Goal: Use online tool/utility: Utilize a website feature to perform a specific function

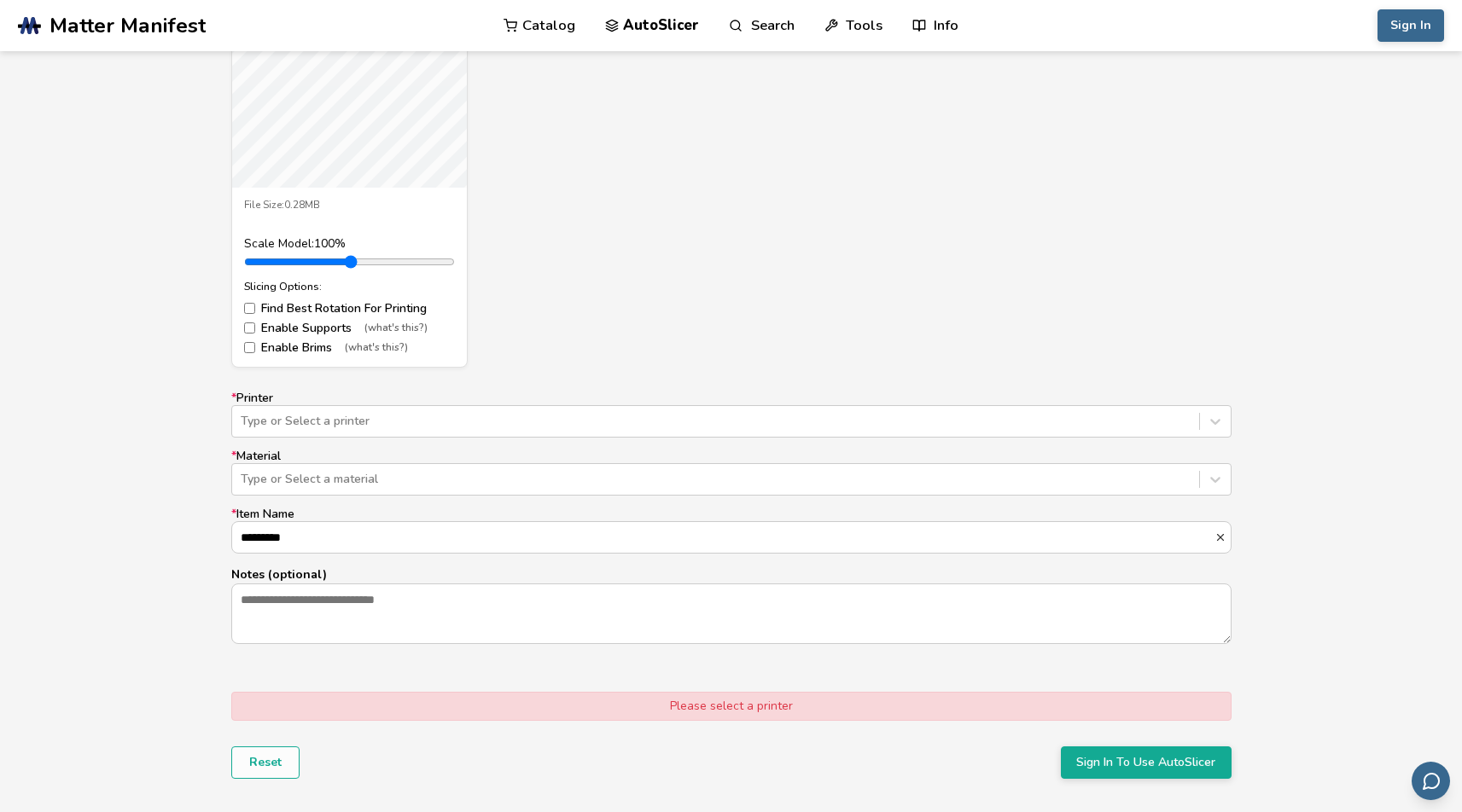
scroll to position [796, 0]
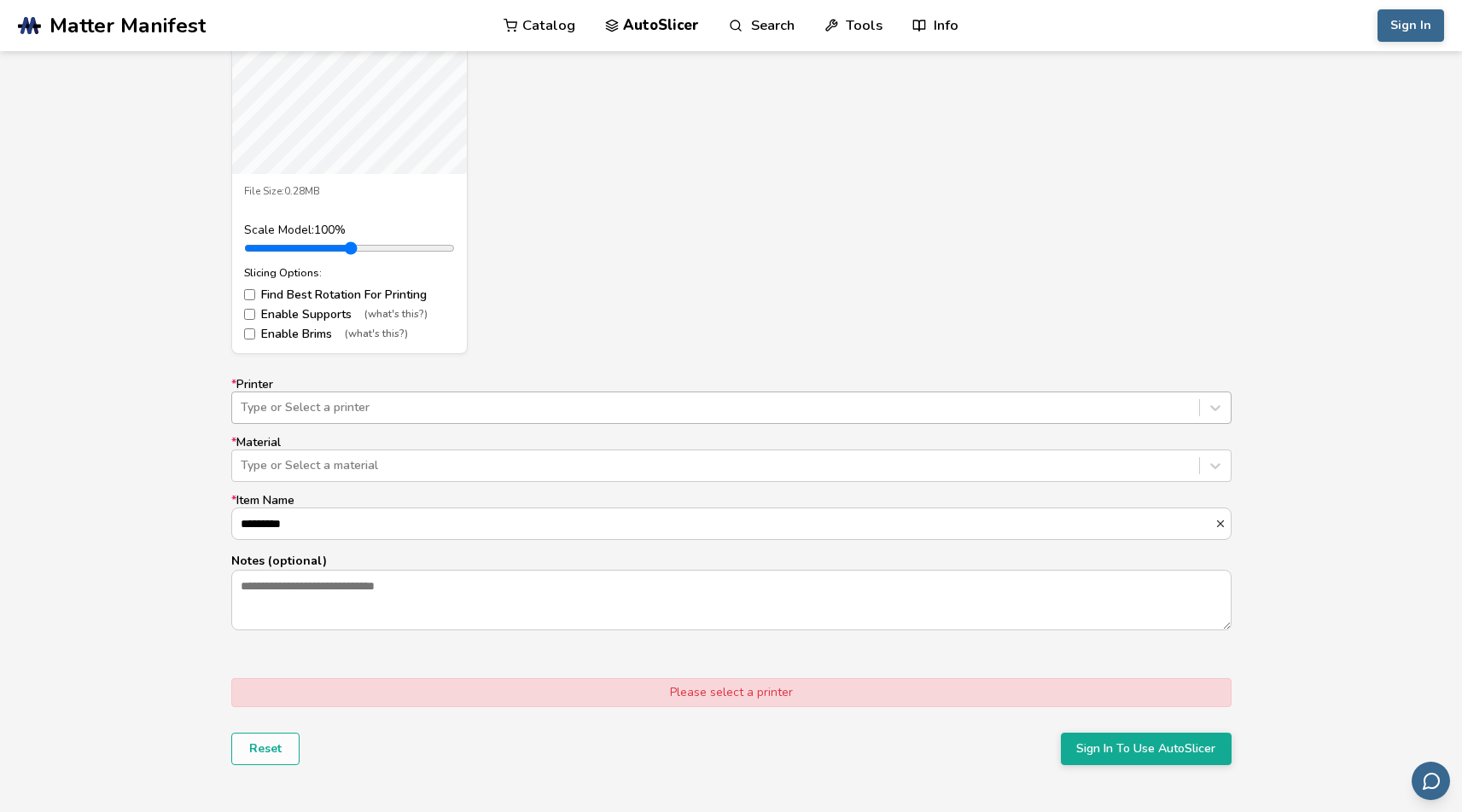
click at [736, 402] on div at bounding box center [715, 408] width 949 height 17
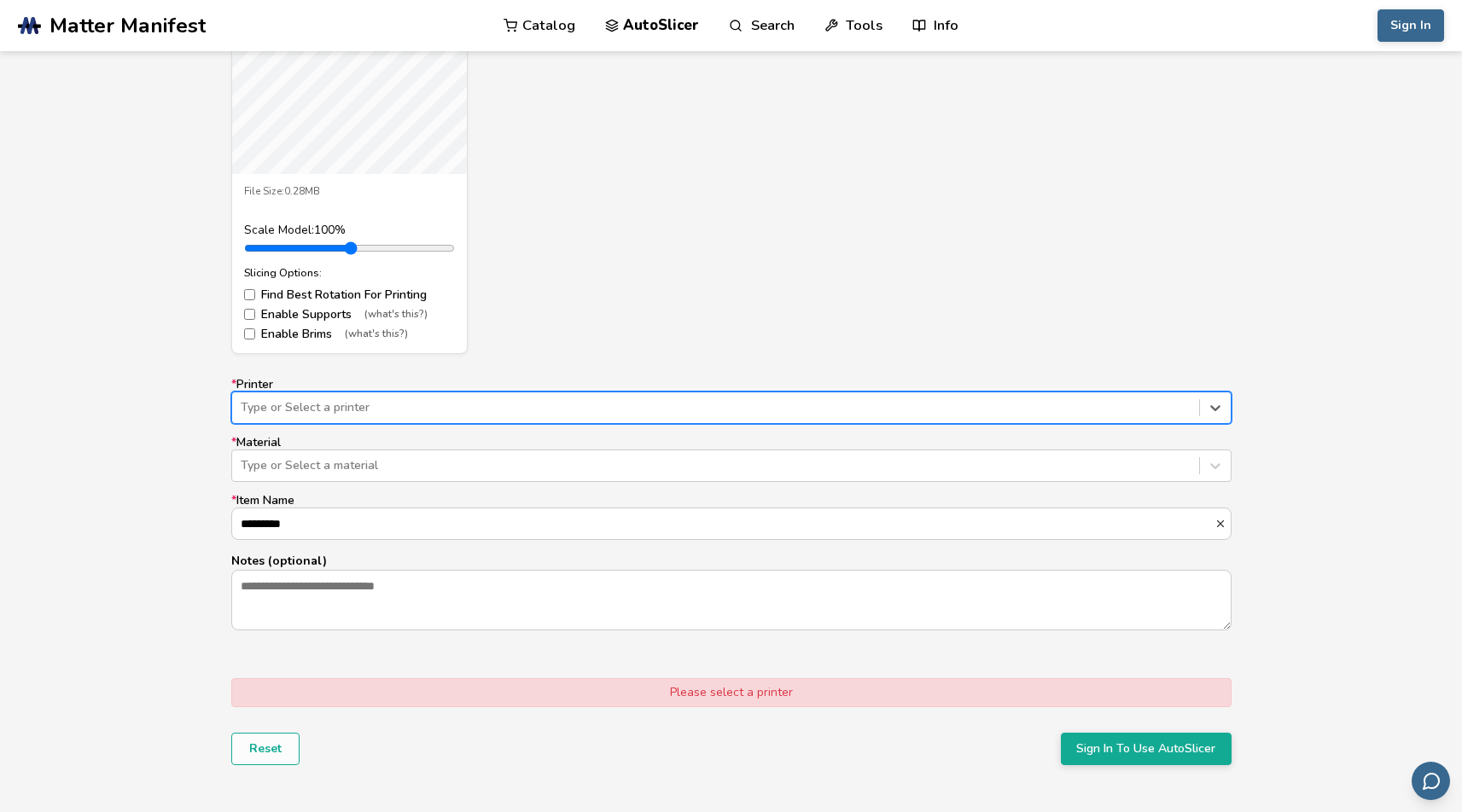
click at [533, 401] on div at bounding box center [715, 408] width 949 height 17
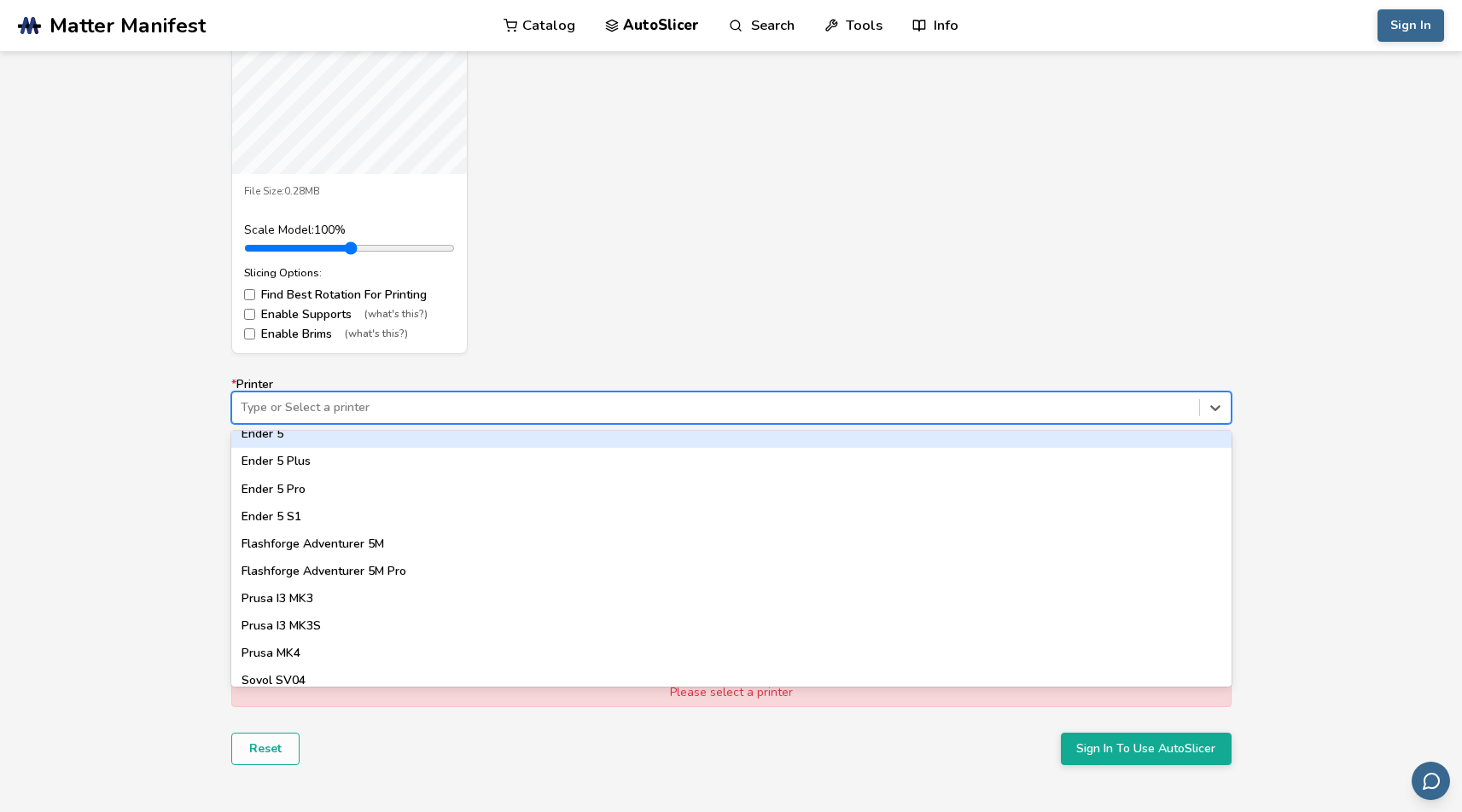
scroll to position [1310, 0]
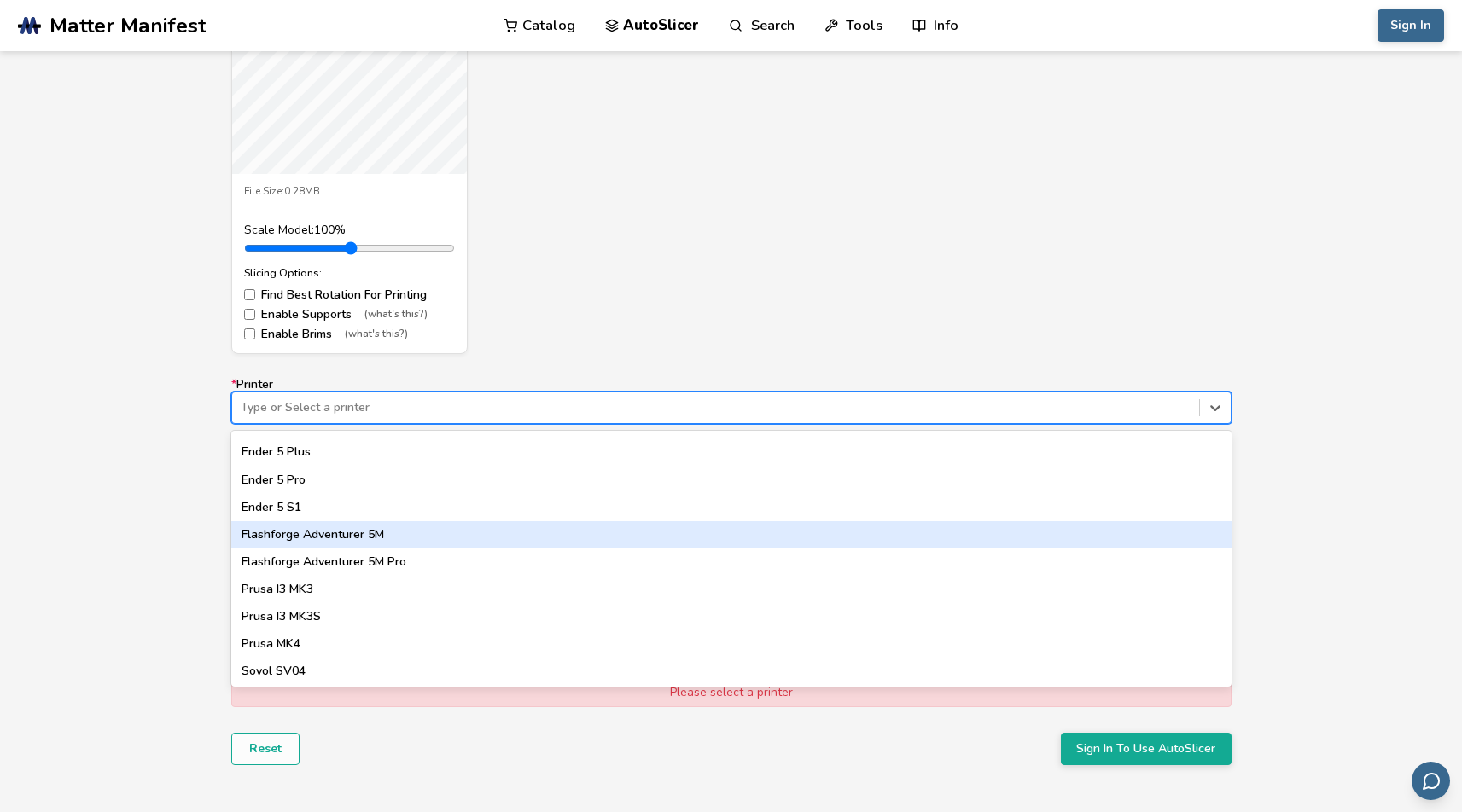
click at [449, 536] on div "Flashforge Adventurer 5M" at bounding box center [731, 535] width 1000 height 27
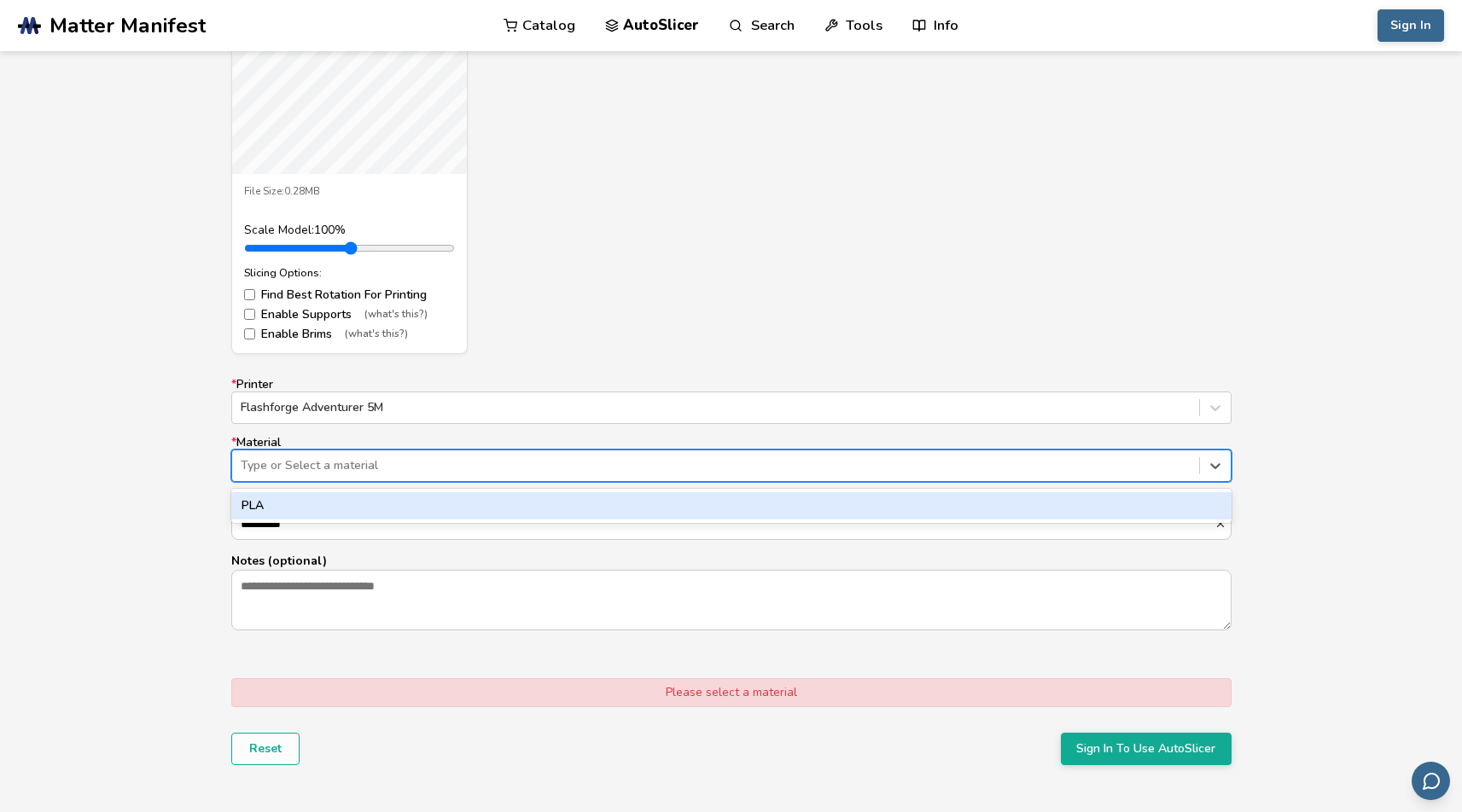
click at [503, 467] on div at bounding box center [715, 465] width 949 height 17
click at [478, 499] on div "PLA" at bounding box center [731, 506] width 1000 height 27
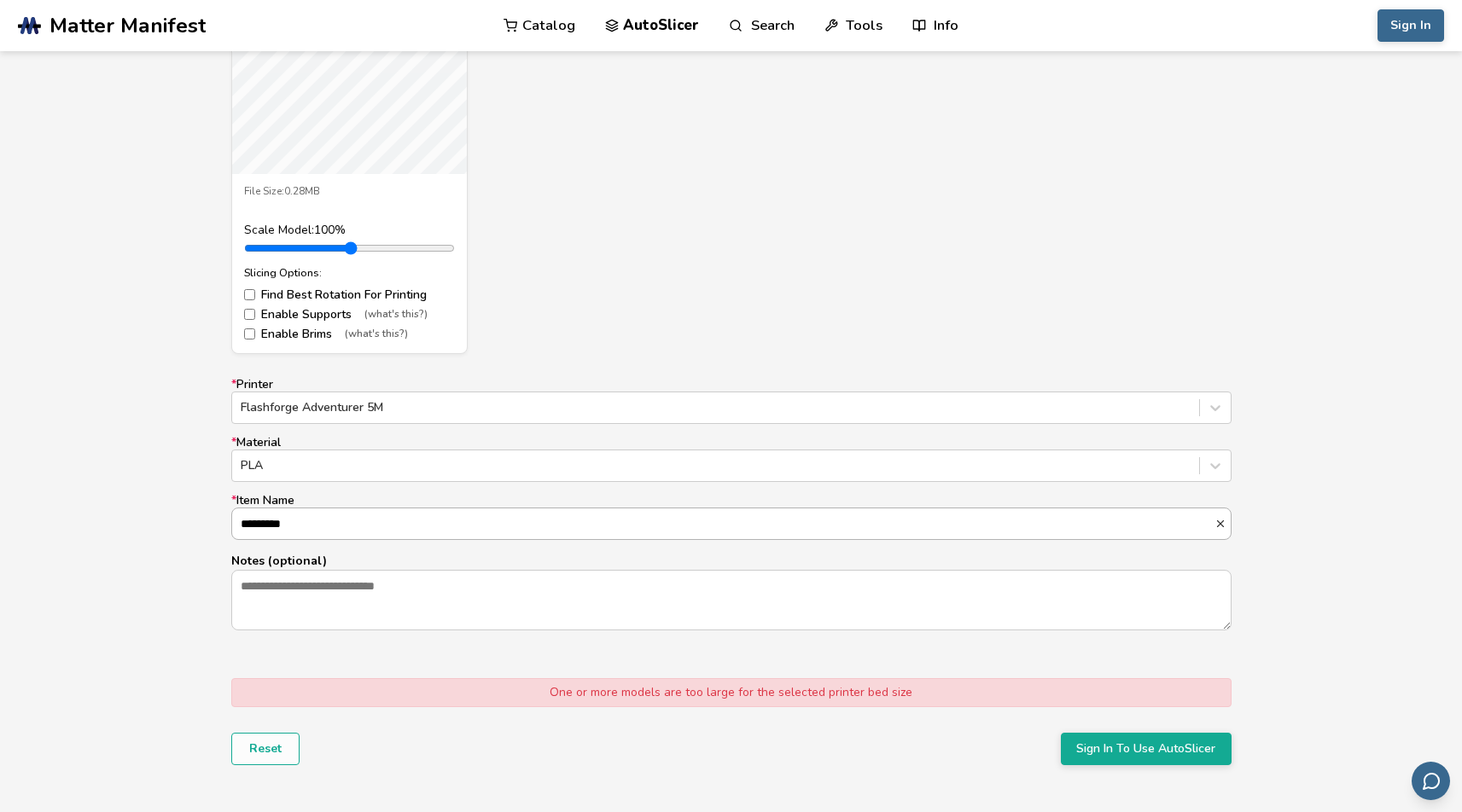
click at [459, 525] on input "*********" at bounding box center [723, 524] width 982 height 31
click at [1286, 644] on div "Model Controls: Click and drag to rotate • Scroll to zoom • Right click and dra…" at bounding box center [731, 324] width 1462 height 1014
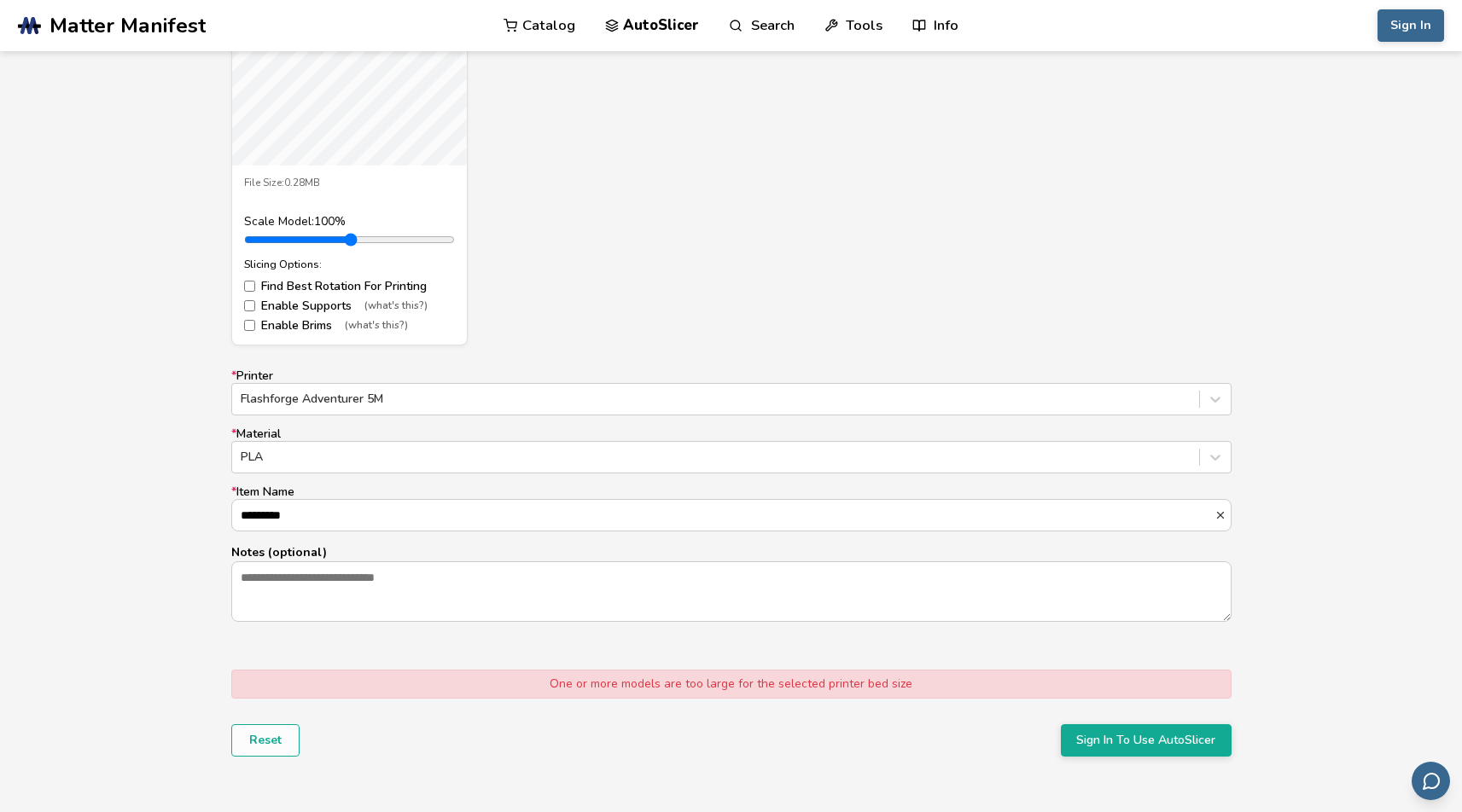
scroll to position [1099, 0]
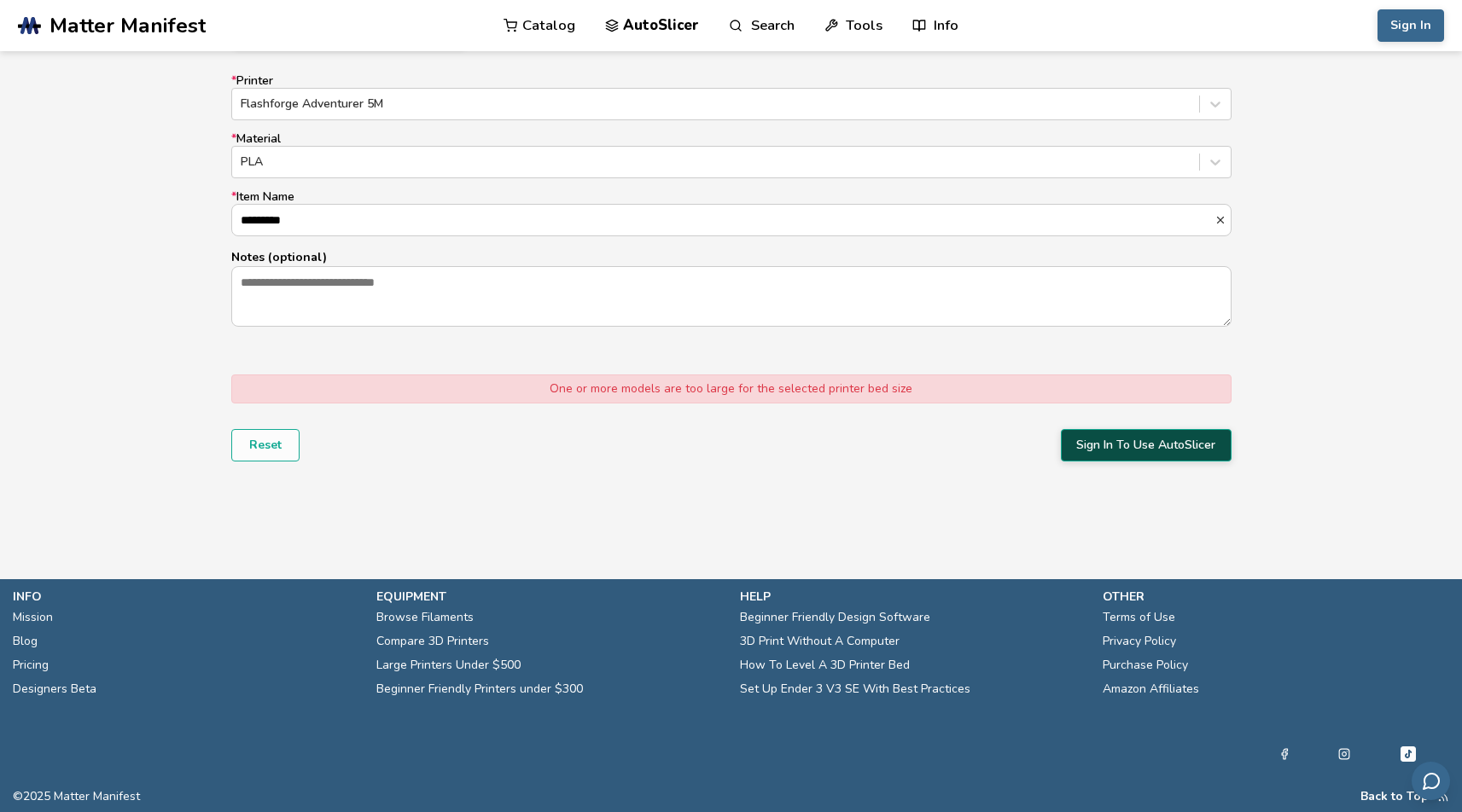
click at [1152, 444] on button "Sign In To Use AutoSlicer" at bounding box center [1145, 445] width 170 height 33
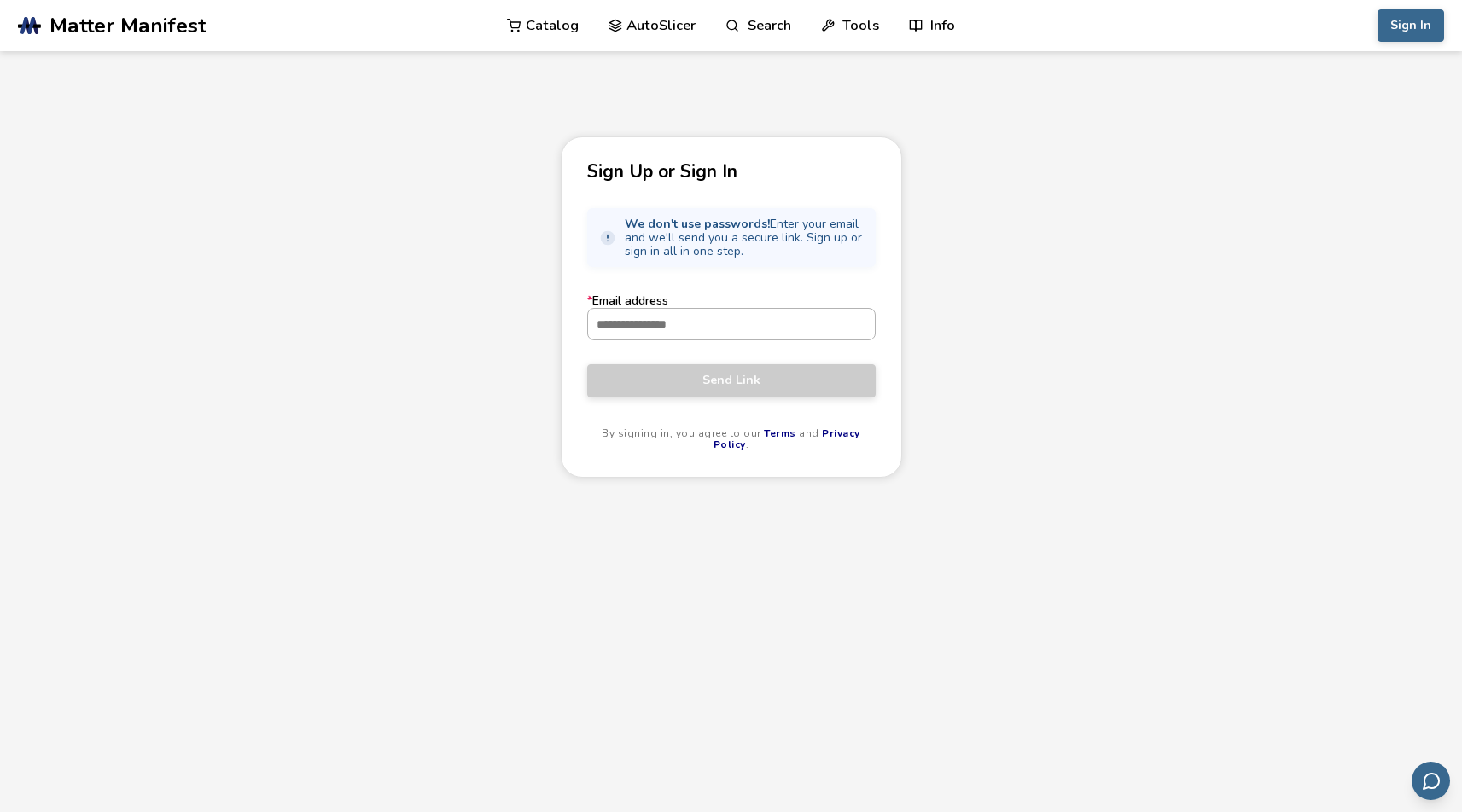
click at [749, 320] on input "* Email address" at bounding box center [731, 324] width 287 height 31
type input "**********"
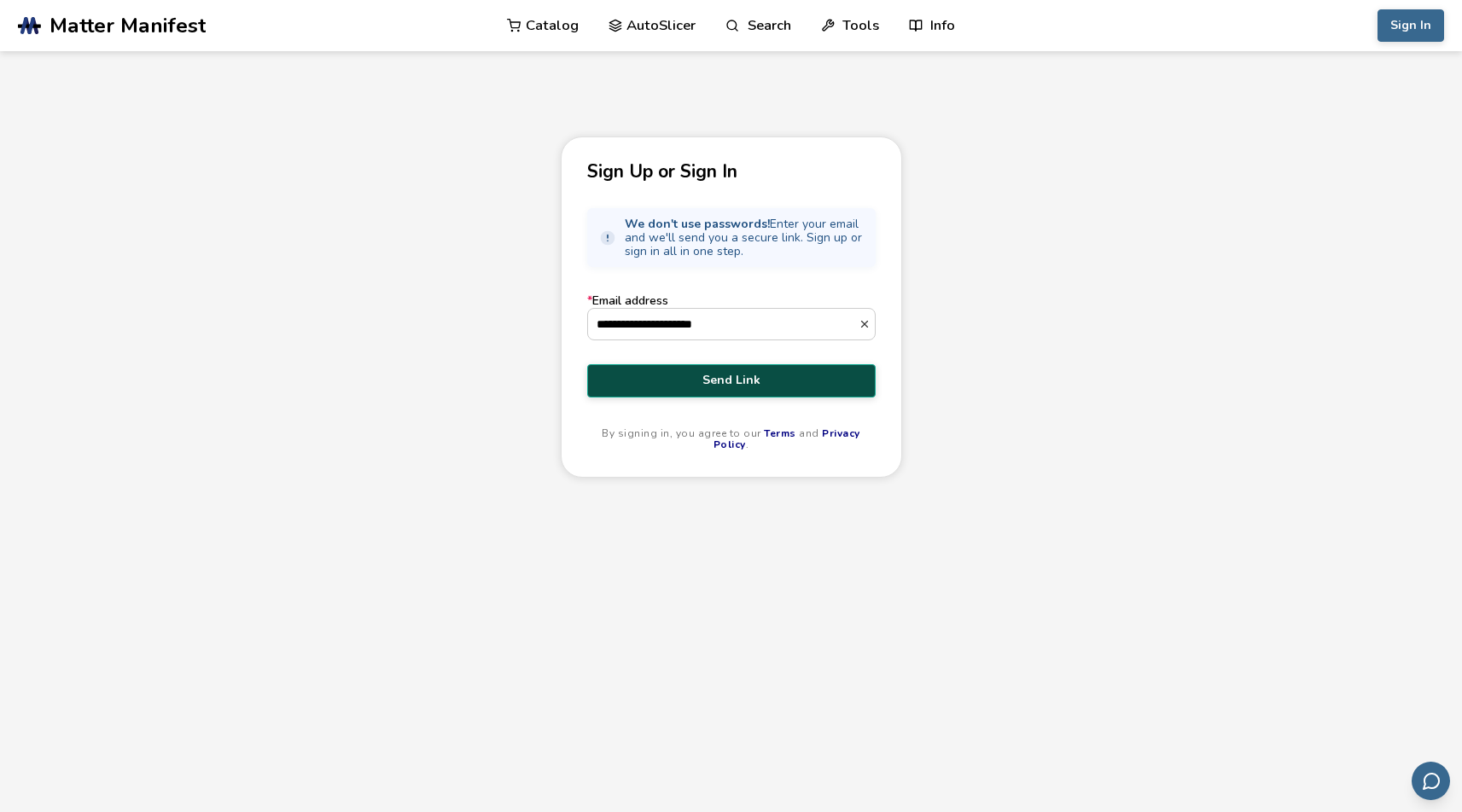
click at [747, 381] on span "Send Link" at bounding box center [731, 381] width 263 height 14
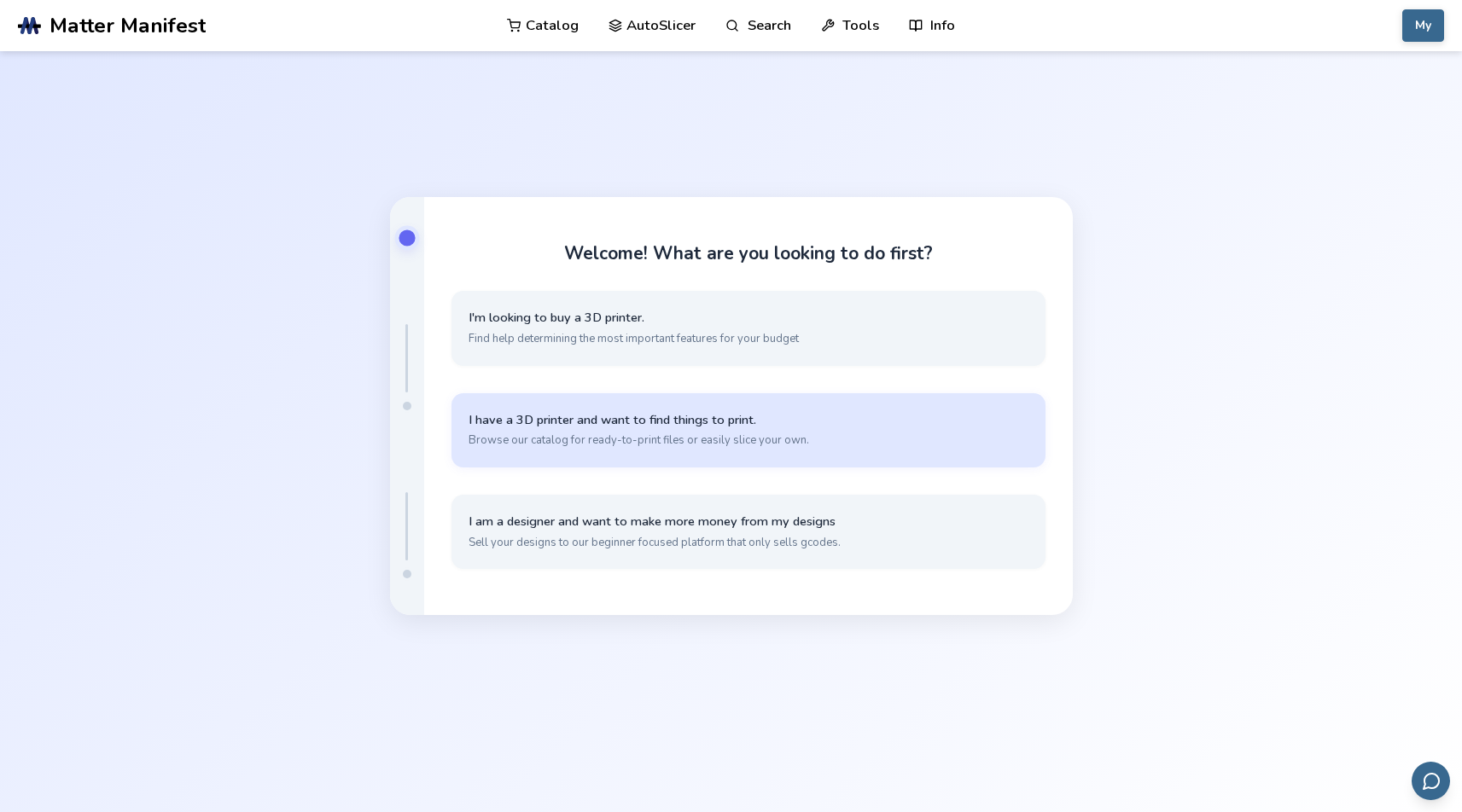
scroll to position [57, 0]
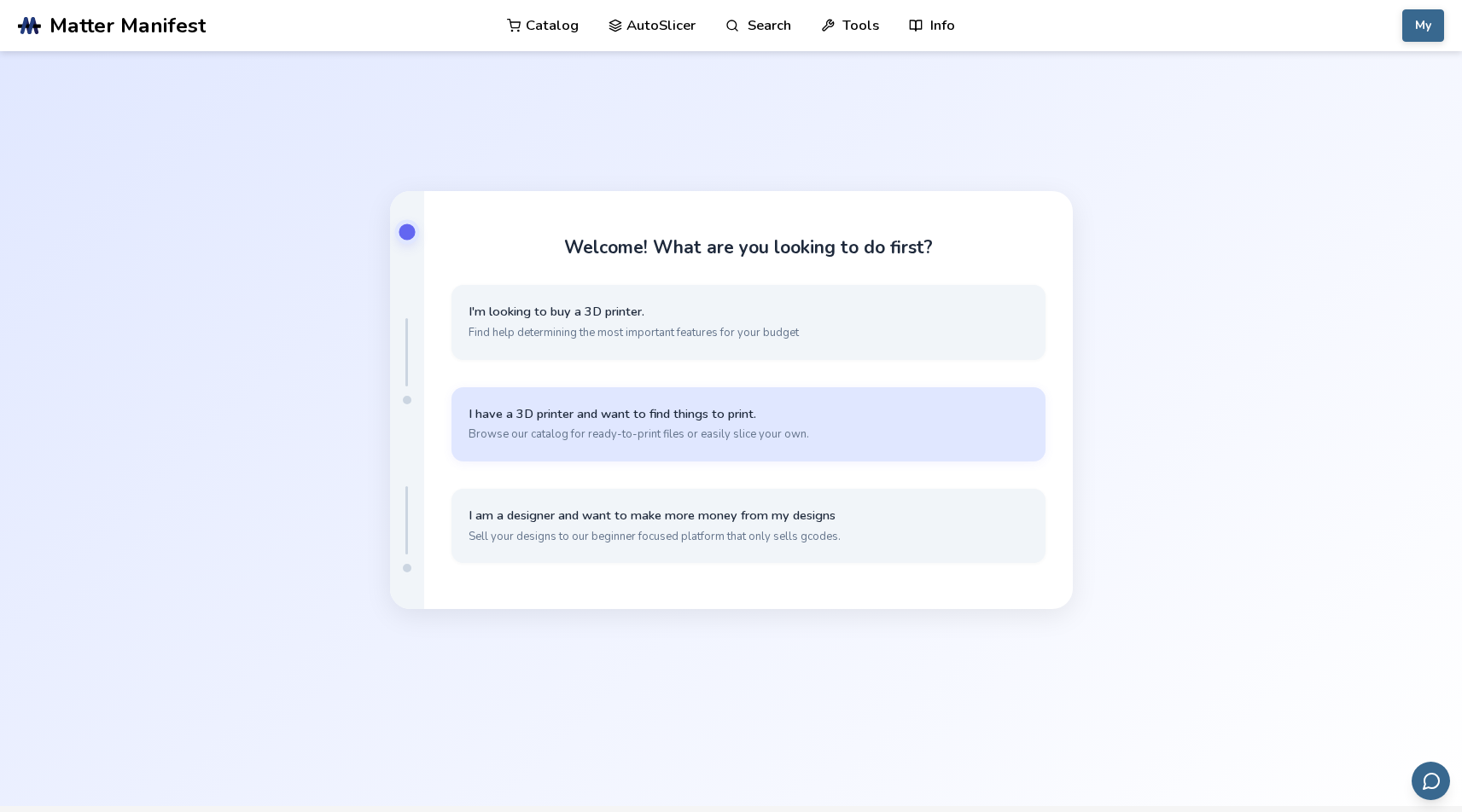
click at [837, 427] on span "Browse our catalog for ready-to-print files or easily slice your own." at bounding box center [748, 434] width 560 height 15
click at [798, 421] on span "I have my own models that I want to slice" at bounding box center [748, 414] width 560 height 16
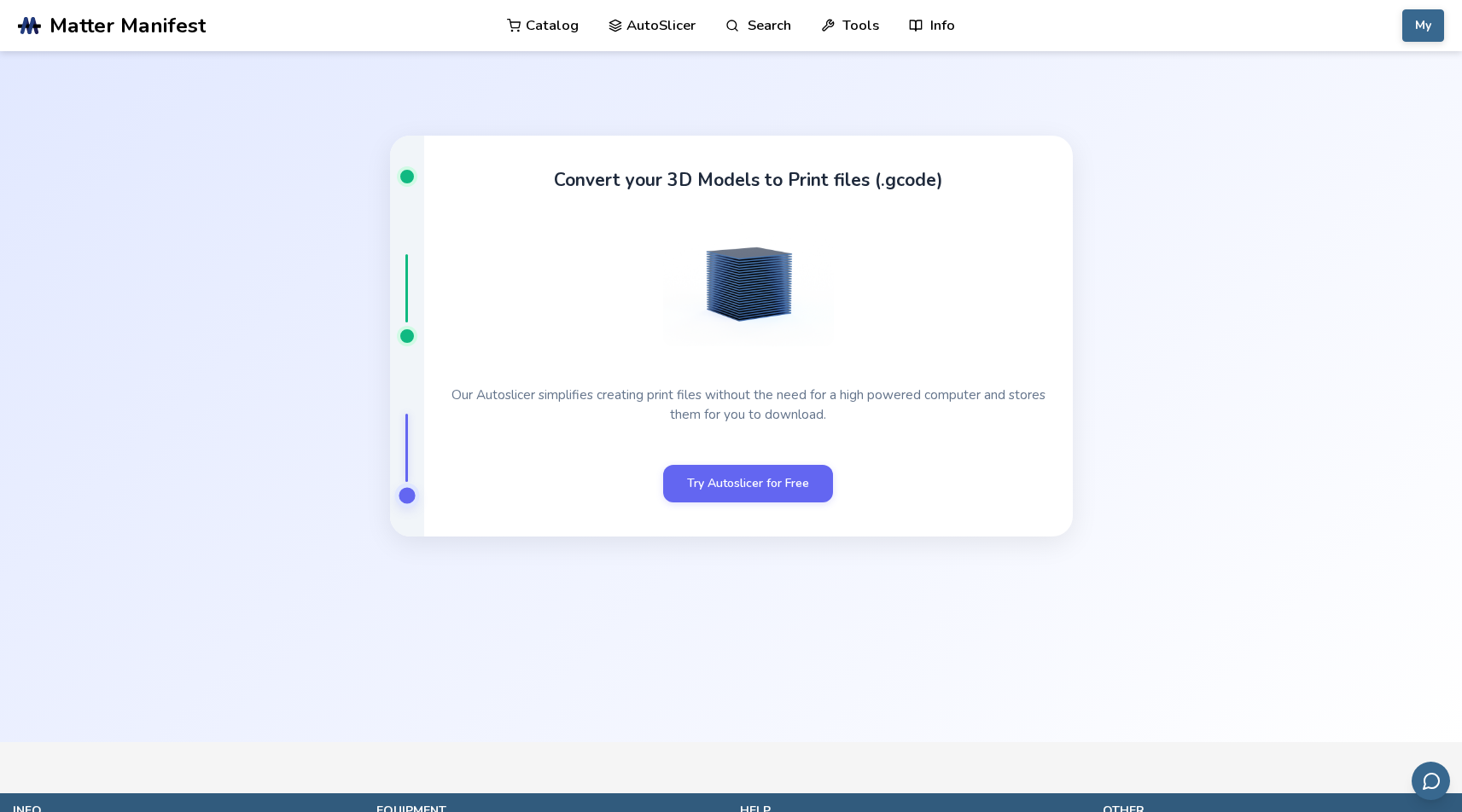
scroll to position [66, 0]
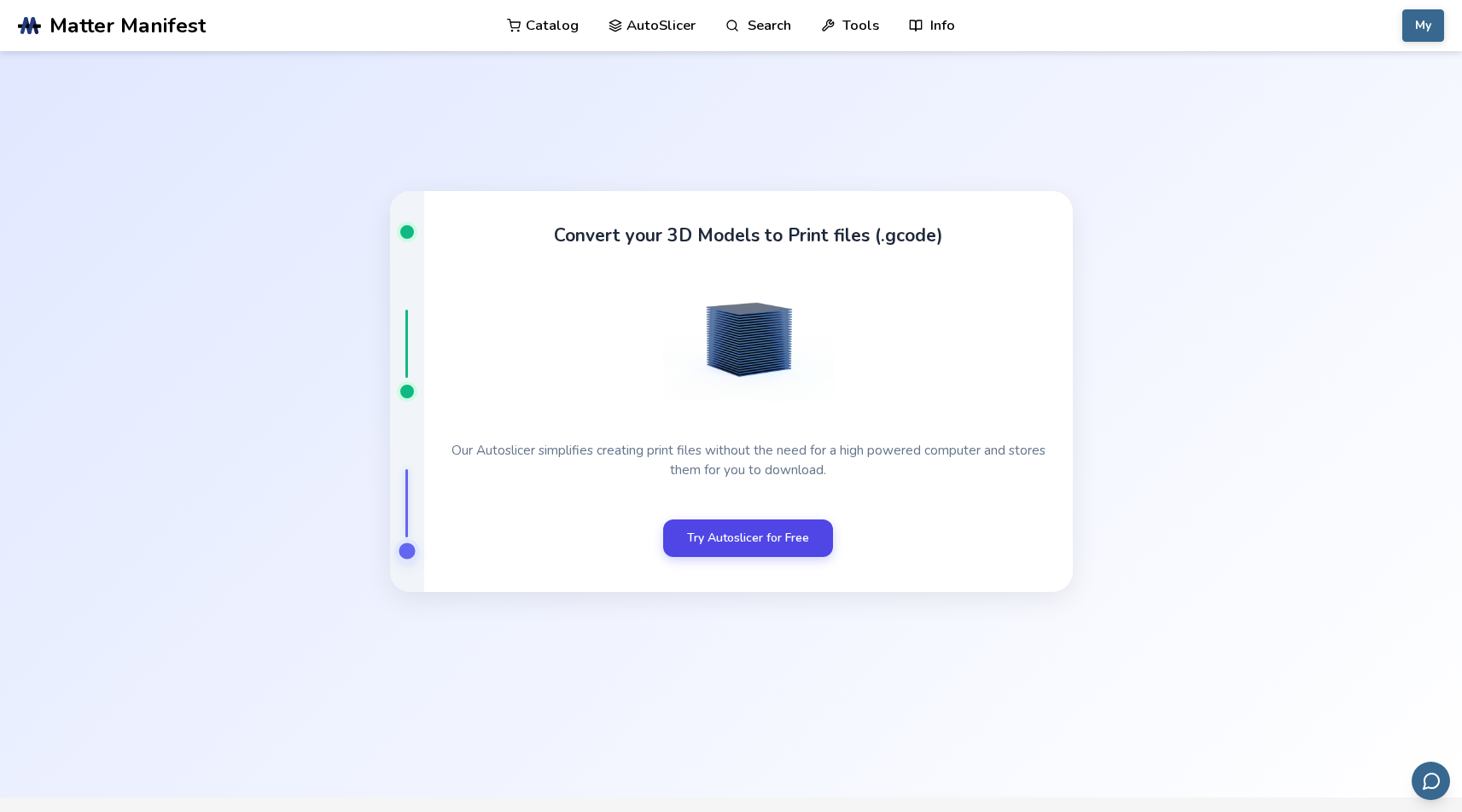
click at [759, 542] on link "Try Autoslicer for Free" at bounding box center [747, 538] width 170 height 37
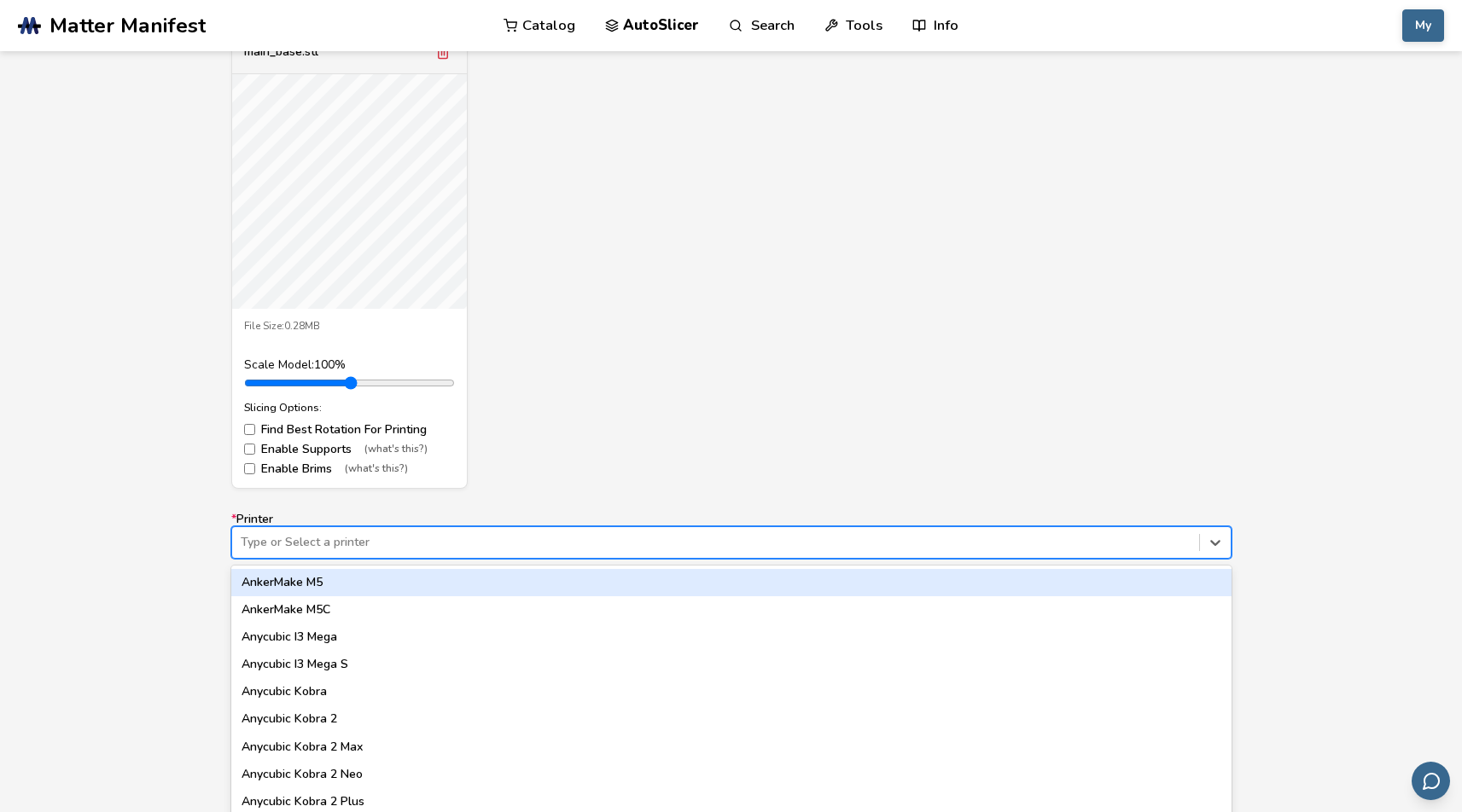
scroll to position [676, 0]
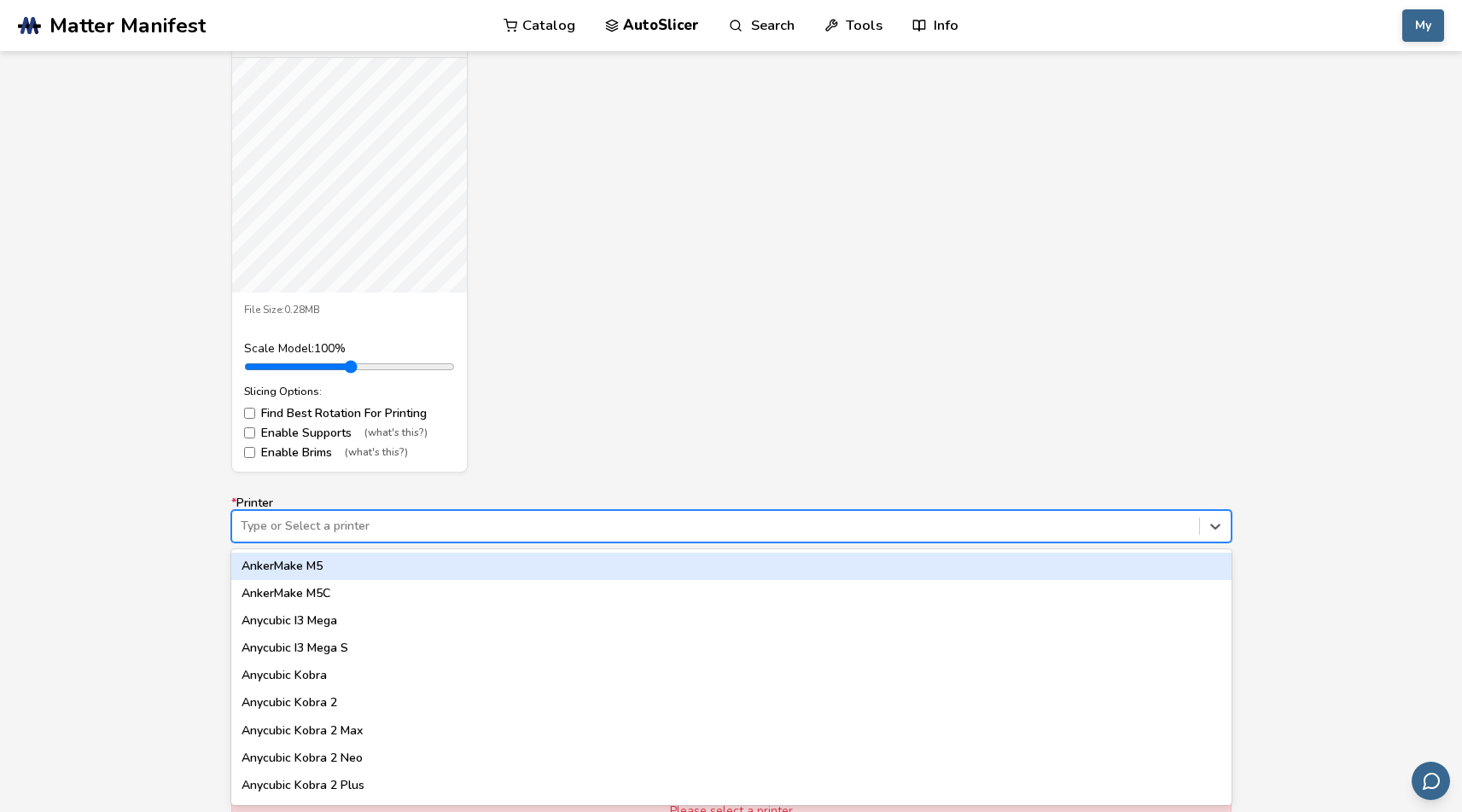
click at [615, 541] on div "Type or Select a printer" at bounding box center [731, 527] width 1000 height 33
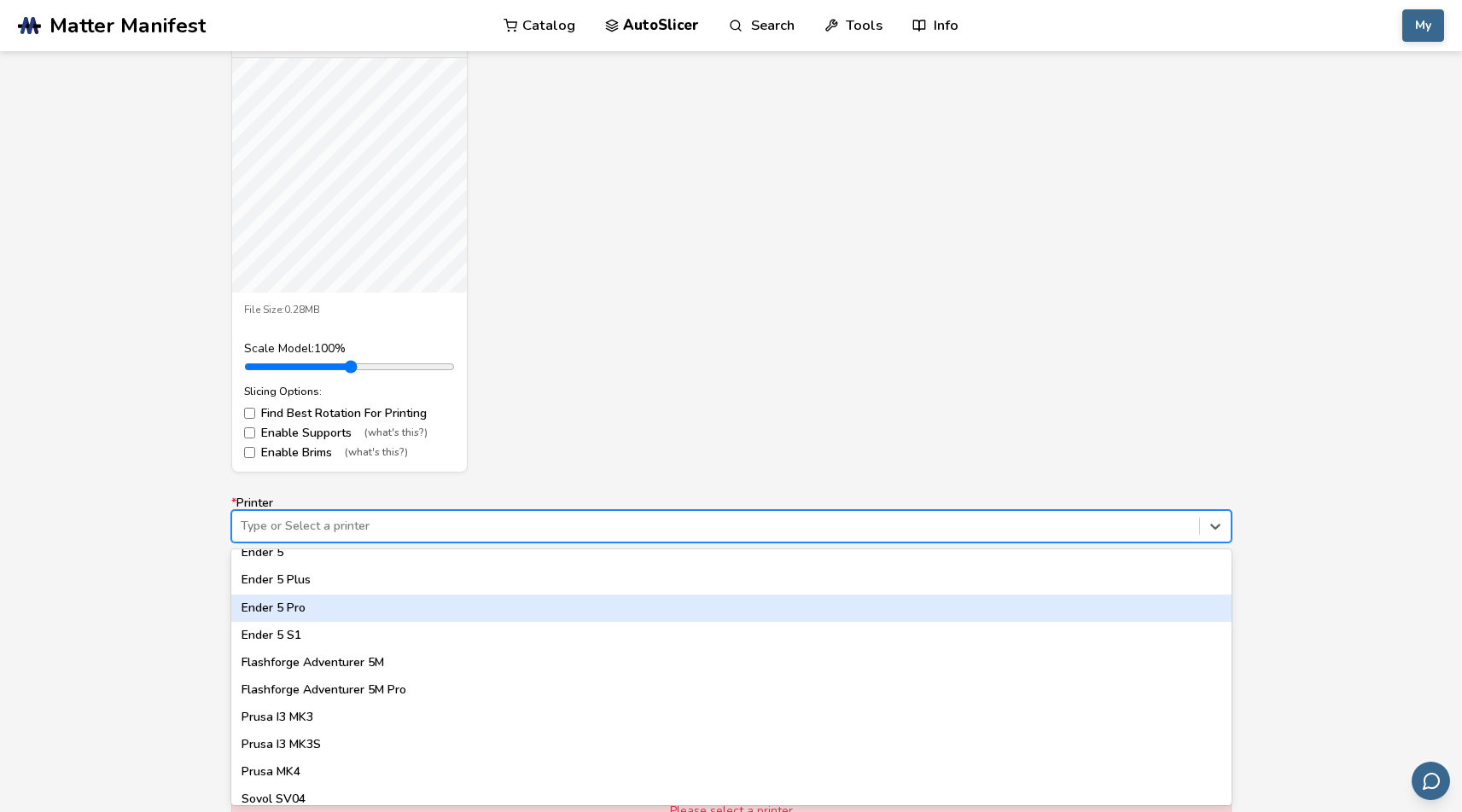
scroll to position [1314, 0]
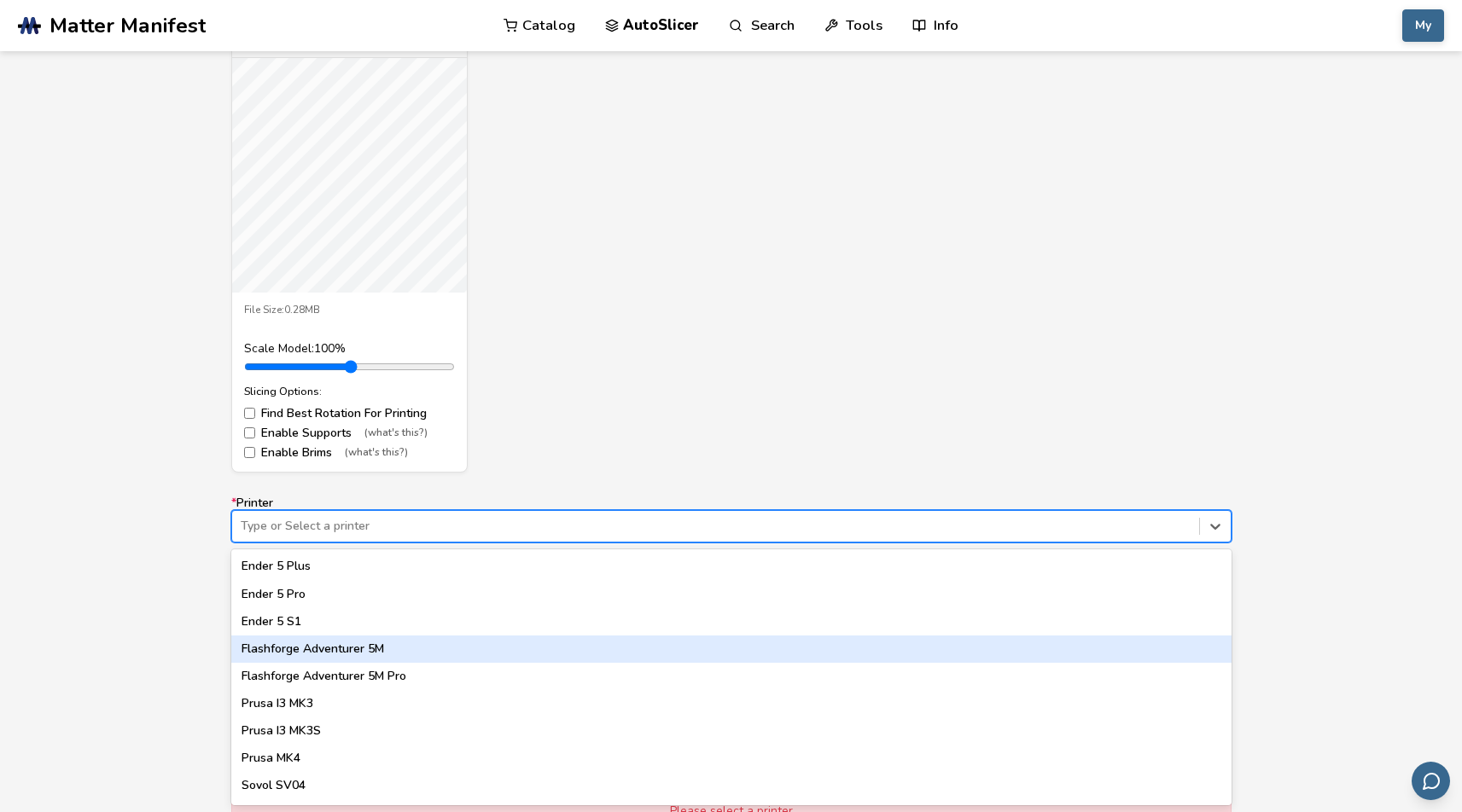
click at [504, 653] on div "Flashforge Adventurer 5M" at bounding box center [731, 649] width 1000 height 27
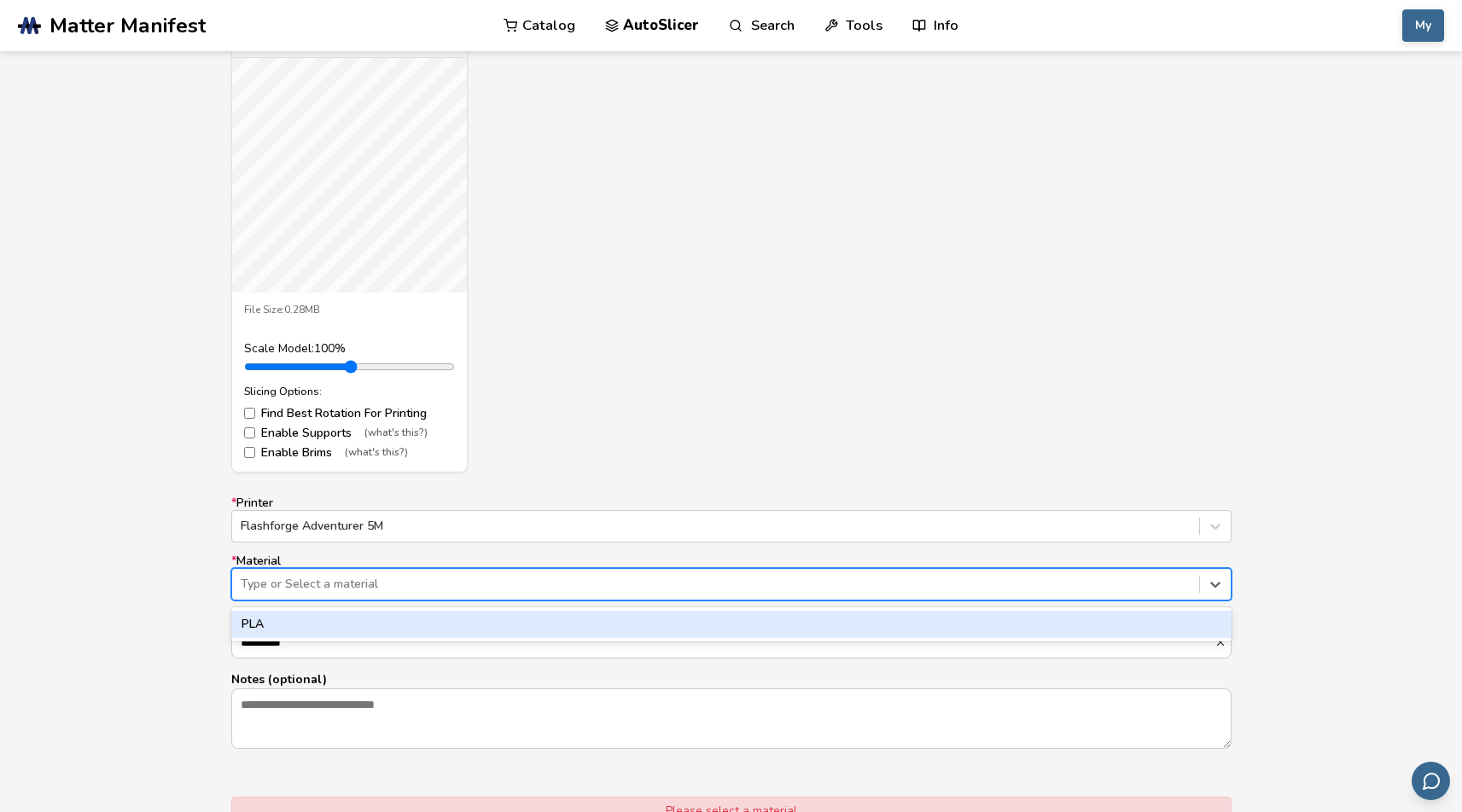
click at [552, 585] on div at bounding box center [715, 584] width 949 height 17
click at [518, 621] on div "PLA" at bounding box center [731, 624] width 1000 height 27
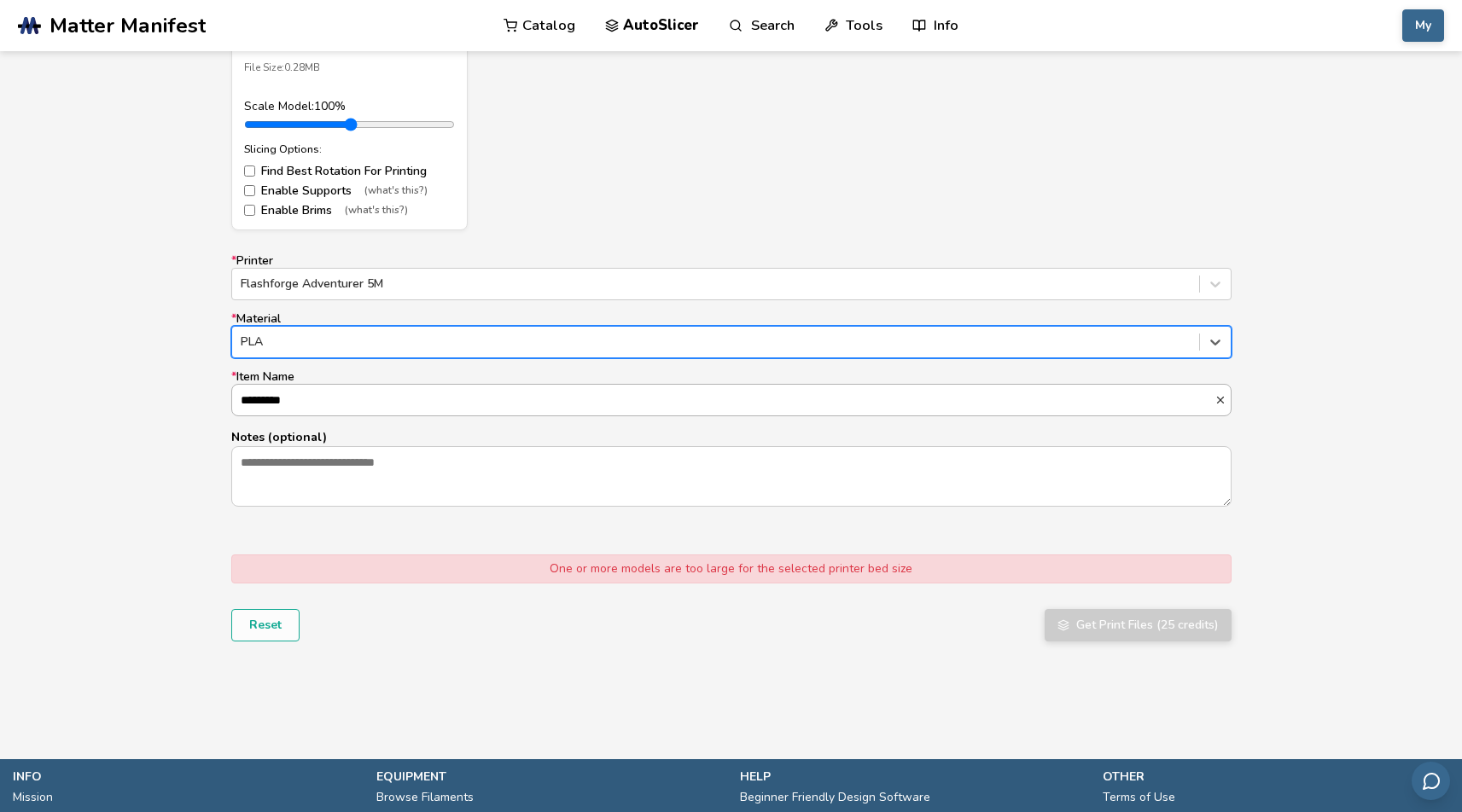
scroll to position [953, 0]
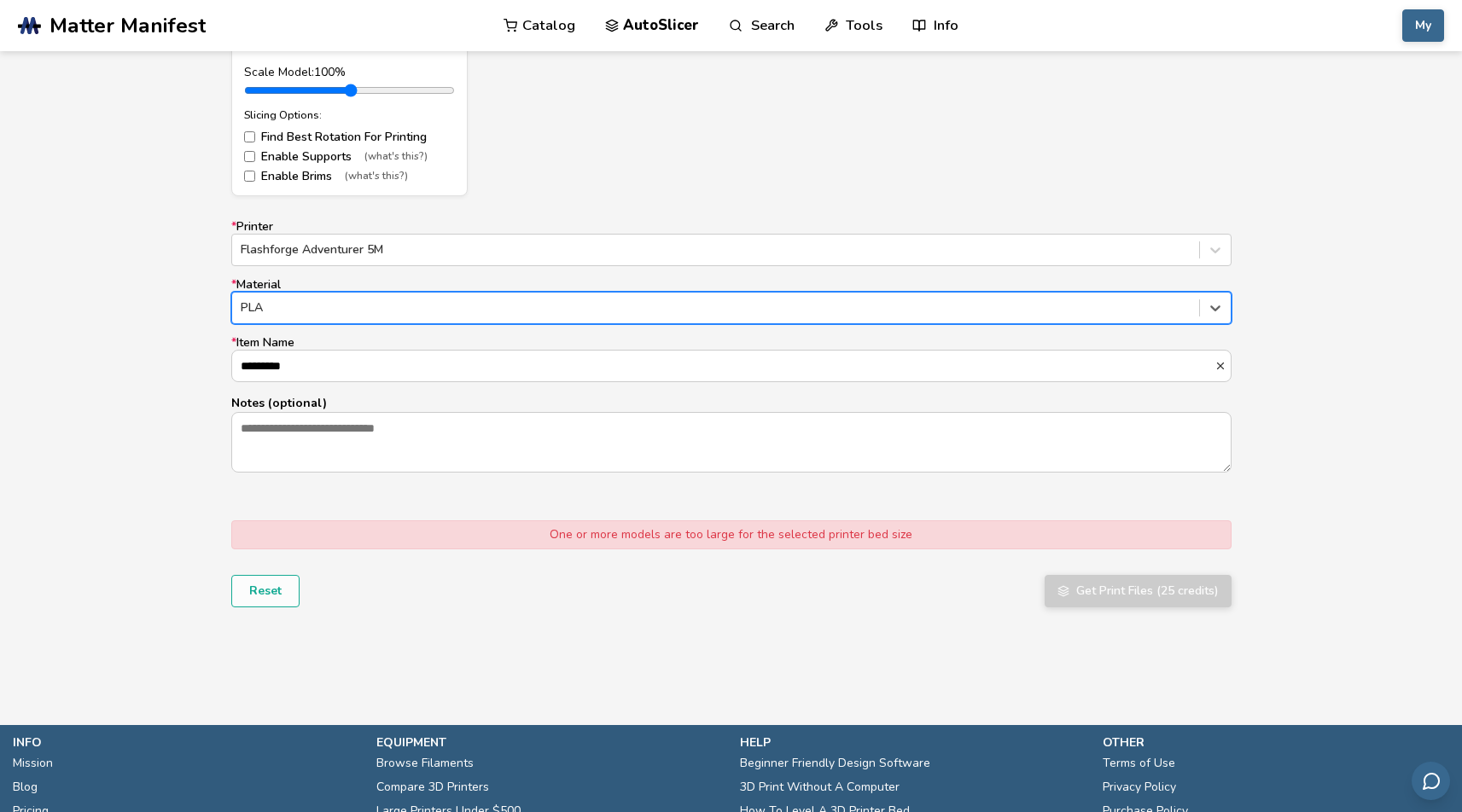
click at [913, 634] on div "Model Controls: Click and drag to rotate • Scroll to zoom • Right click and dra…" at bounding box center [731, 167] width 1462 height 1014
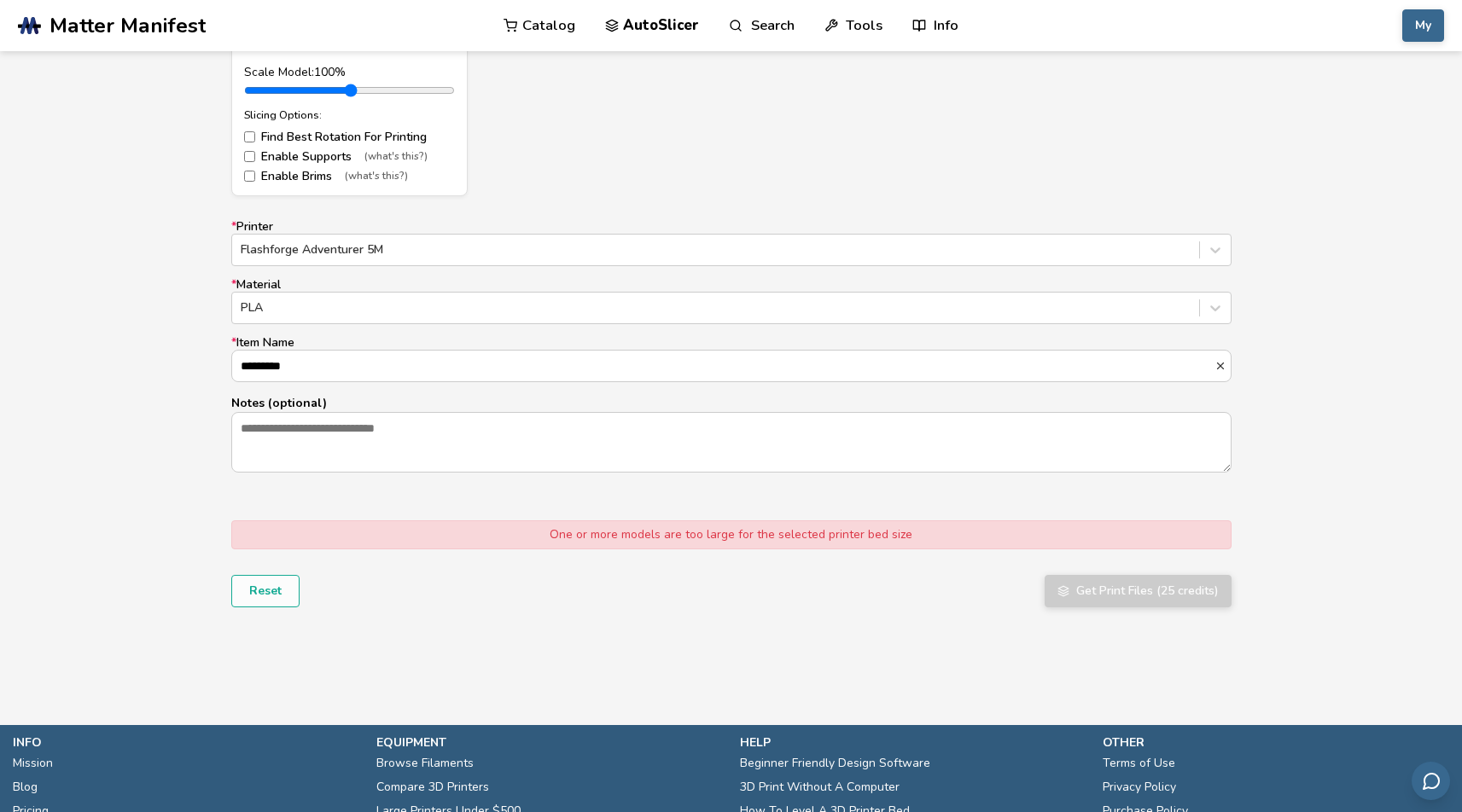
click at [1294, 616] on div "Model Controls: Click and drag to rotate • Scroll to zoom • Right click and dra…" at bounding box center [731, 167] width 1462 height 1014
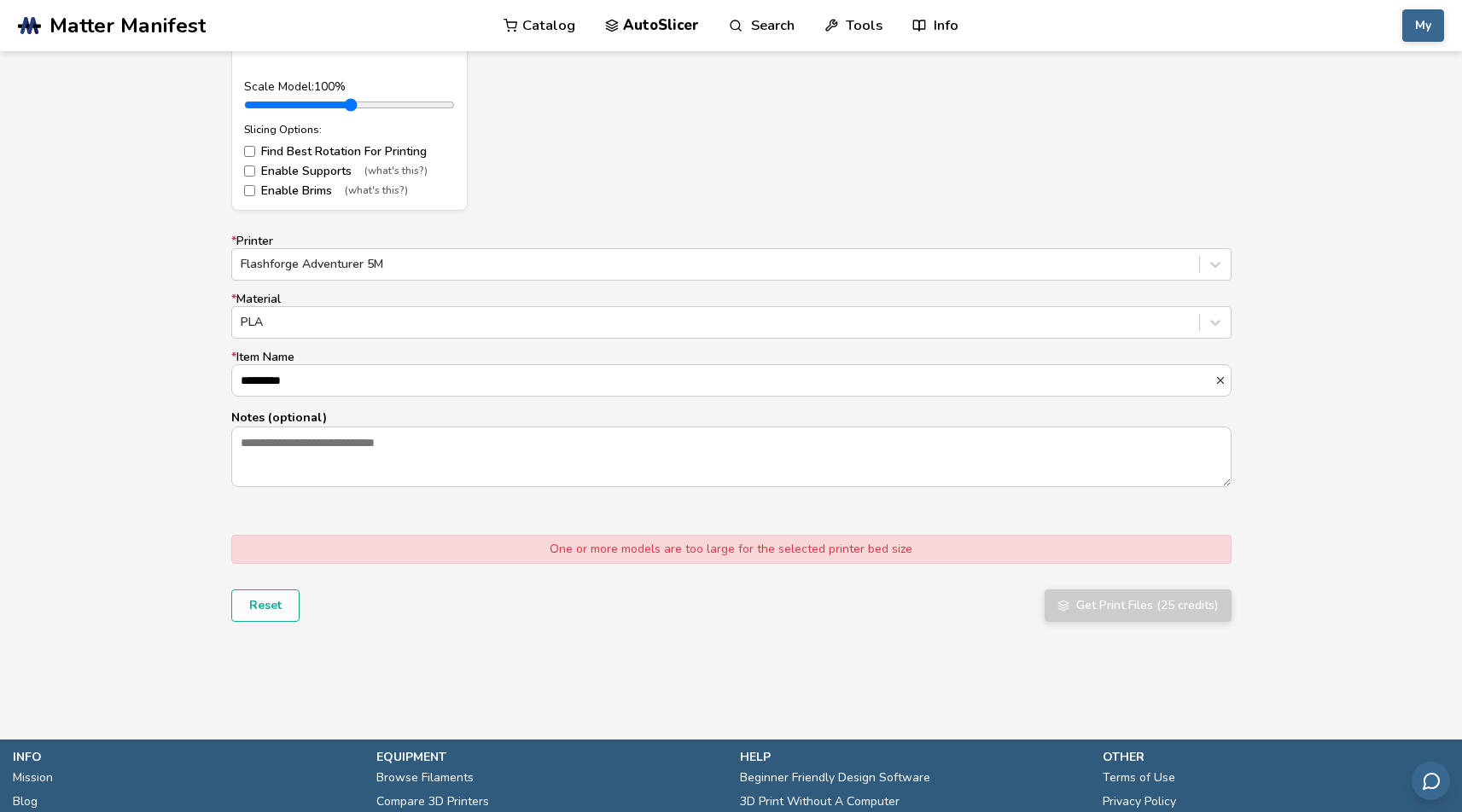
scroll to position [950, 0]
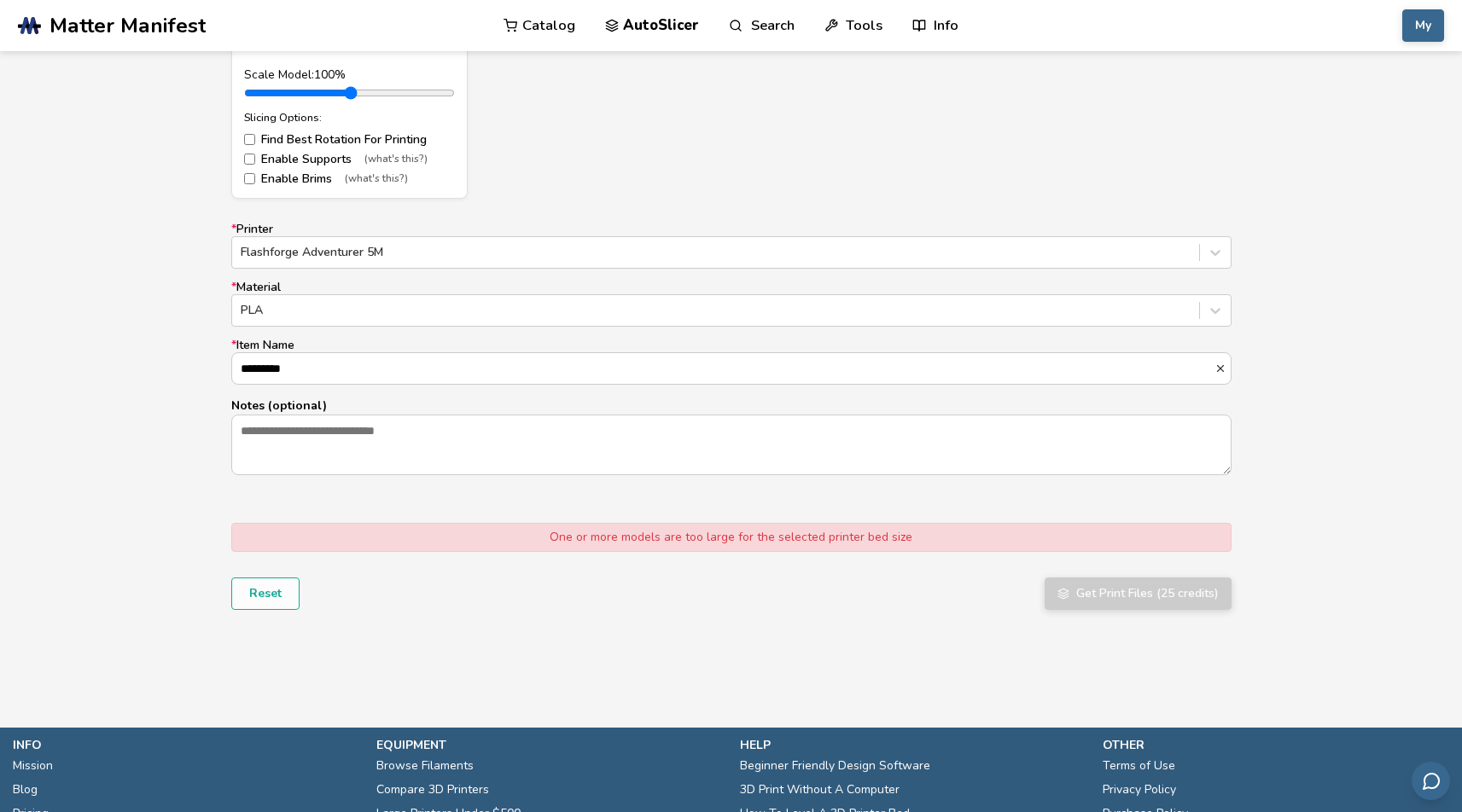
click at [973, 580] on div "One or more models are too large for the selected printer bed size Reset Get Pr…" at bounding box center [731, 567] width 1000 height 87
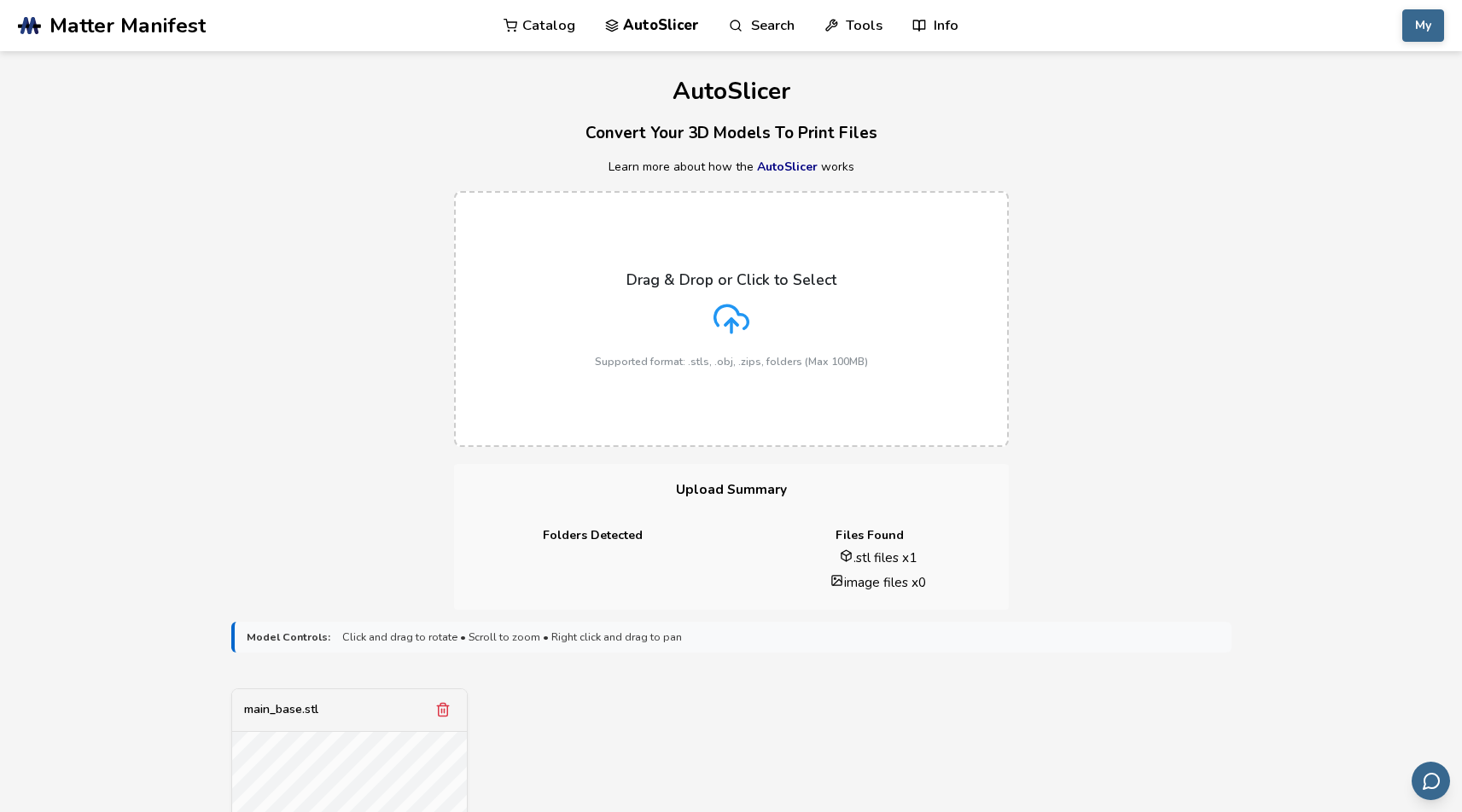
scroll to position [0, 0]
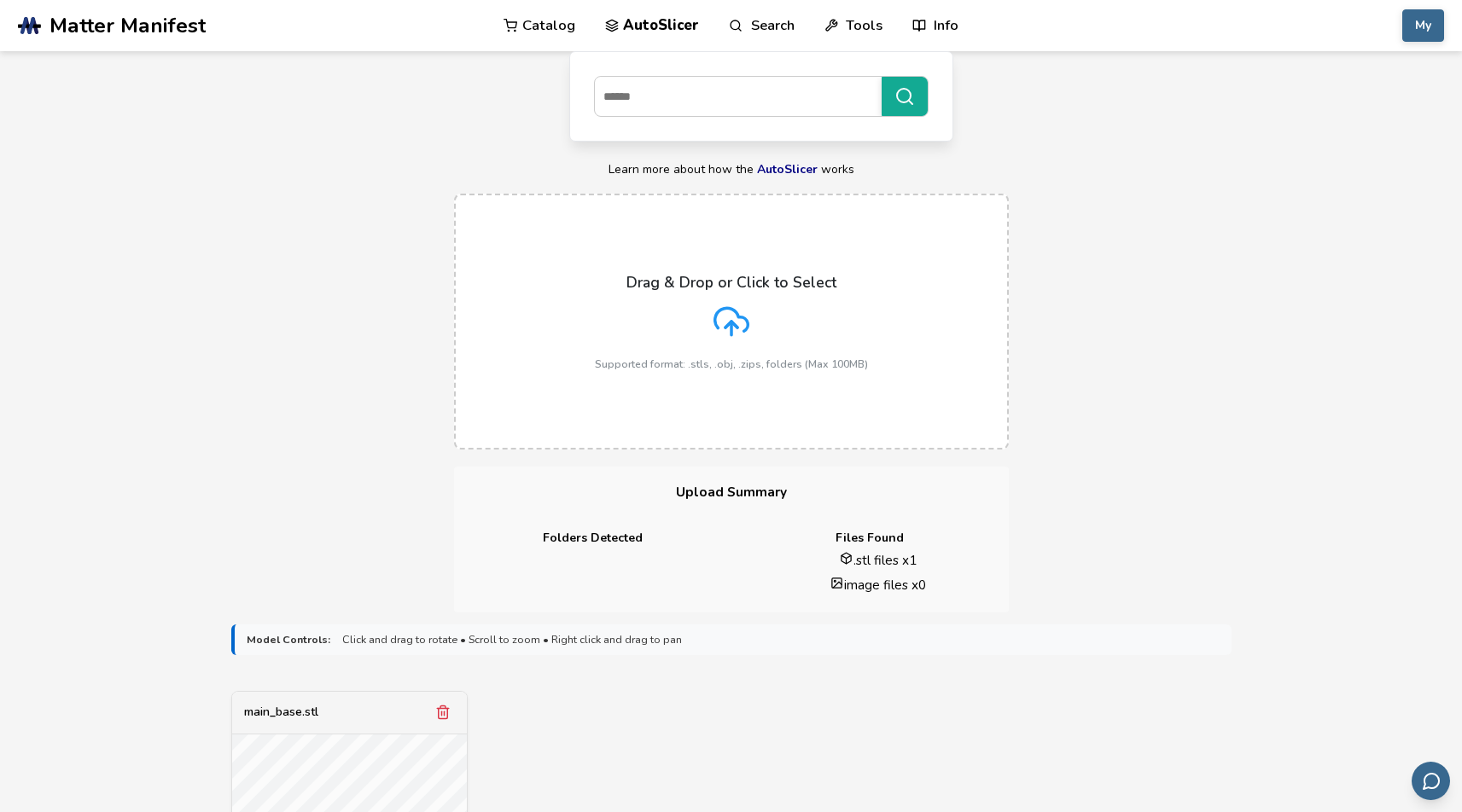
click at [92, 18] on span "Matter Manifest" at bounding box center [127, 25] width 157 height 24
